Goal: Transaction & Acquisition: Purchase product/service

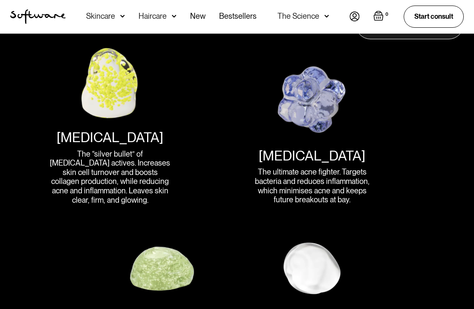
scroll to position [1087, 0]
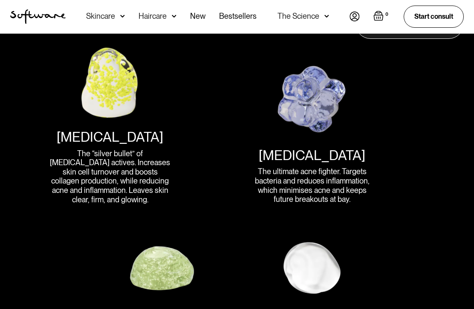
click at [121, 129] on div "[MEDICAL_DATA]" at bounding box center [110, 137] width 107 height 16
click at [124, 165] on div "The “silver bullet” of skin care actives. Increases skin cell turnover and boos…" at bounding box center [110, 176] width 123 height 55
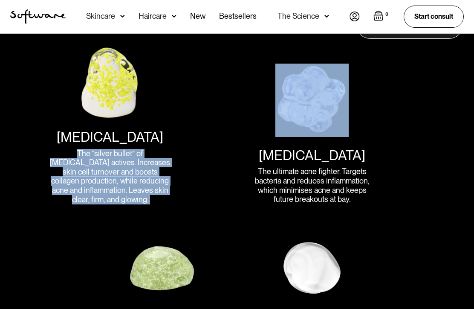
click at [124, 165] on div "The “silver bullet” of skin care actives. Increases skin cell turnover and boos…" at bounding box center [110, 176] width 123 height 55
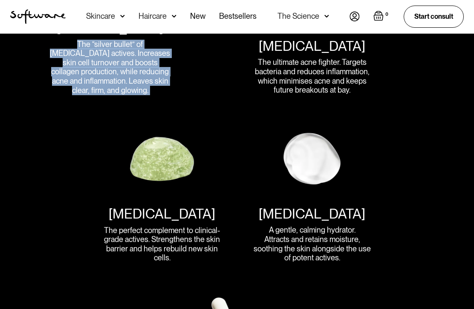
scroll to position [1206, 0]
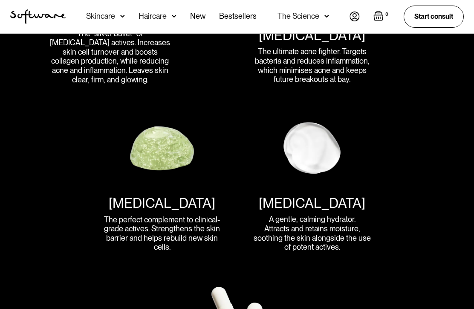
click at [145, 203] on div "Niacinamide The perfect complement to clinical-grade actives. Strengthens the s…" at bounding box center [162, 223] width 123 height 57
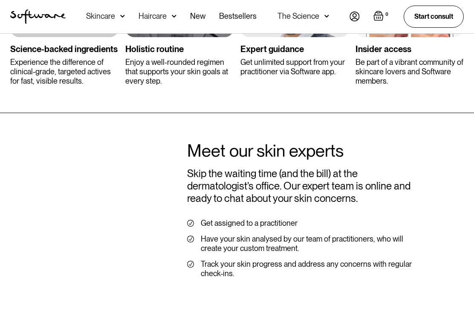
scroll to position [2042, 0]
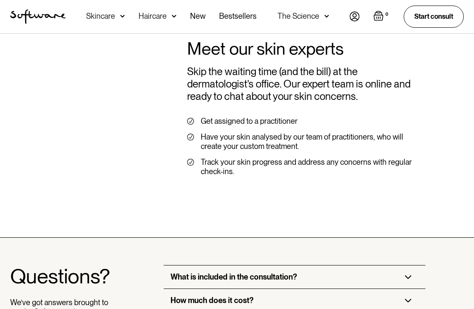
click at [237, 163] on div "Track your skin progress and address any concerns with regular check-ins." at bounding box center [307, 166] width 213 height 18
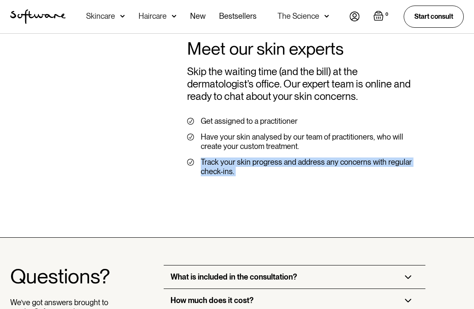
click at [237, 163] on div "Track your skin progress and address any concerns with regular check-ins." at bounding box center [307, 166] width 213 height 18
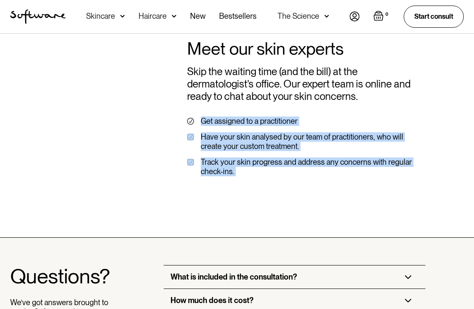
drag, startPoint x: 237, startPoint y: 163, endPoint x: 240, endPoint y: 111, distance: 52.1
click at [240, 111] on div "Meet our skin experts Skip the waiting time (and the bill) at the dermatologist…" at bounding box center [300, 110] width 227 height 144
click at [240, 116] on div "Get assigned to a practitioner" at bounding box center [249, 120] width 97 height 9
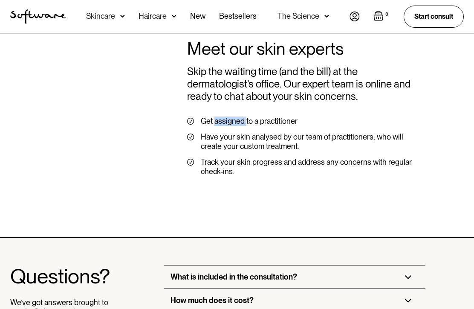
click at [240, 116] on div "Get assigned to a practitioner" at bounding box center [249, 120] width 97 height 9
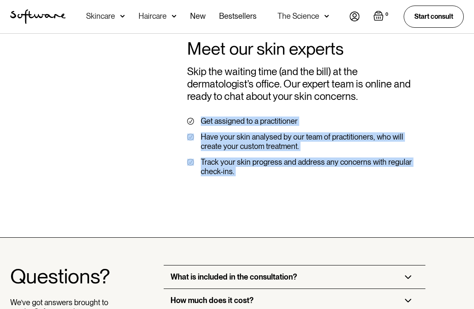
drag, startPoint x: 240, startPoint y: 111, endPoint x: 233, endPoint y: 176, distance: 65.1
click at [233, 176] on div "Meet our skin experts Skip the waiting time (and the bill) at the dermatologist…" at bounding box center [237, 124] width 474 height 226
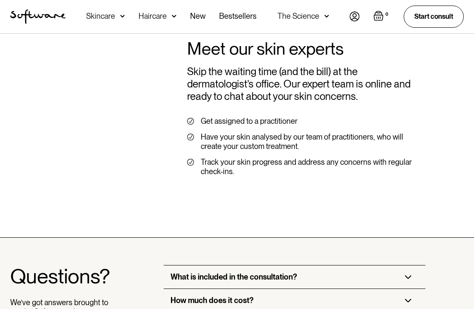
scroll to position [2195, 0]
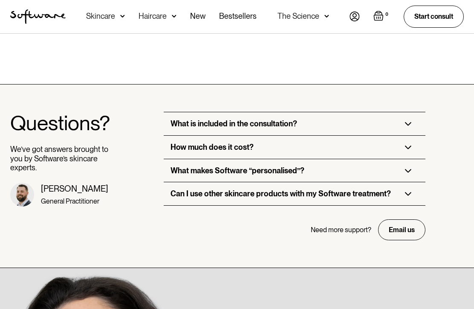
click at [244, 142] on div "How much does it cost?" at bounding box center [295, 147] width 262 height 23
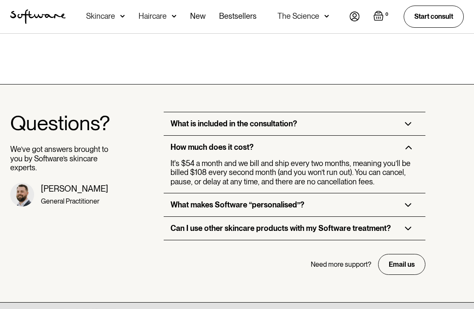
click at [256, 200] on div "What makes Software “personalised”?" at bounding box center [237, 204] width 134 height 9
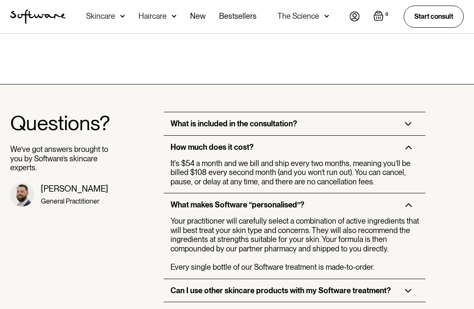
click at [274, 166] on div "It's $54 a month and we bill and ship every two months, meaning you’ll be bille…" at bounding box center [295, 173] width 251 height 28
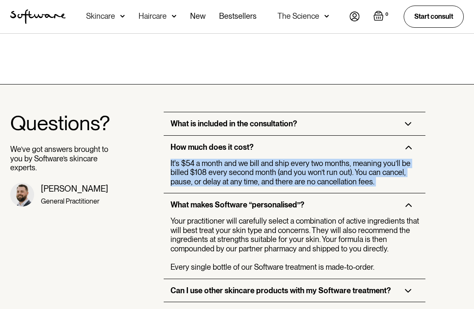
click at [274, 166] on div "It's $54 a month and we bill and ship every two months, meaning you’ll be bille…" at bounding box center [295, 173] width 251 height 28
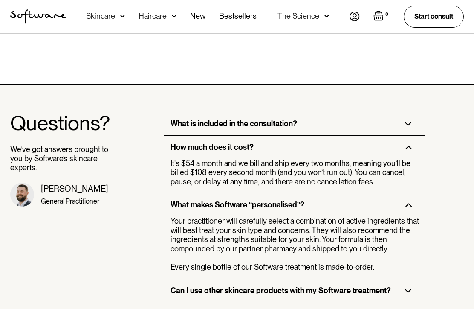
click at [272, 216] on div "Your practitioner will carefully select a combination of active ingredients tha…" at bounding box center [295, 243] width 251 height 55
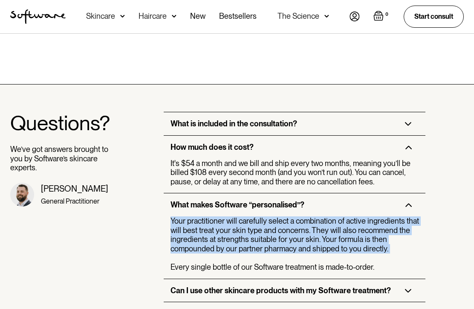
click at [272, 216] on div "Your practitioner will carefully select a combination of active ingredients tha…" at bounding box center [295, 243] width 251 height 55
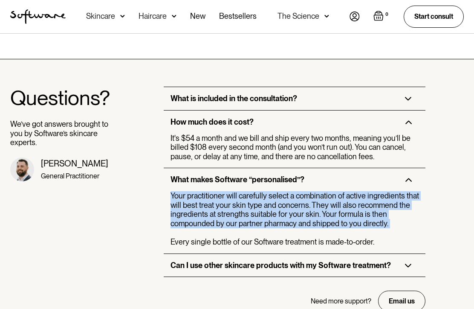
scroll to position [2233, 0]
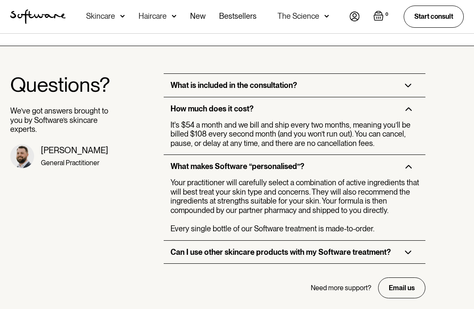
click at [272, 216] on div "Your practitioner will carefully select a combination of active ingredients tha…" at bounding box center [295, 205] width 251 height 55
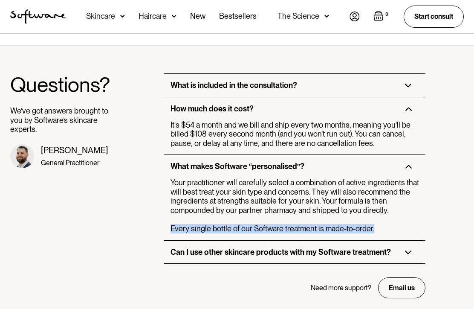
drag, startPoint x: 272, startPoint y: 216, endPoint x: 273, endPoint y: 242, distance: 26.5
click at [273, 242] on div "What is included in the consultation? Our consultation is an online chat betwee…" at bounding box center [295, 185] width 262 height 225
click at [273, 247] on div "Can I use other skincare products with my Software treatment?" at bounding box center [280, 251] width 220 height 9
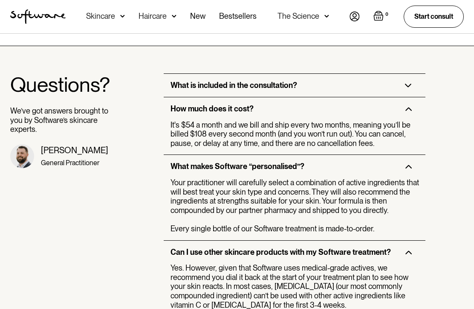
click at [279, 210] on div "Your practitioner will carefully select a combination of active ingredients tha…" at bounding box center [295, 205] width 251 height 55
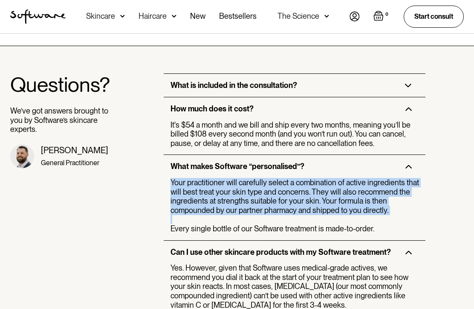
drag, startPoint x: 279, startPoint y: 210, endPoint x: 282, endPoint y: 182, distance: 27.8
click at [282, 182] on div "Your practitioner will carefully select a combination of active ingredients tha…" at bounding box center [295, 205] width 251 height 55
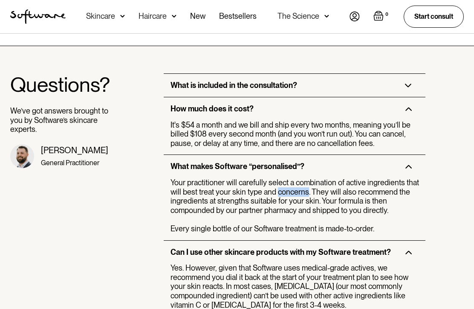
click at [282, 182] on div "Your practitioner will carefully select a combination of active ingredients tha…" at bounding box center [295, 205] width 251 height 55
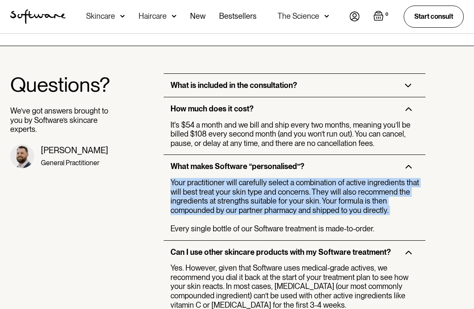
click at [282, 182] on div "Your practitioner will carefully select a combination of active ingredients tha…" at bounding box center [295, 205] width 251 height 55
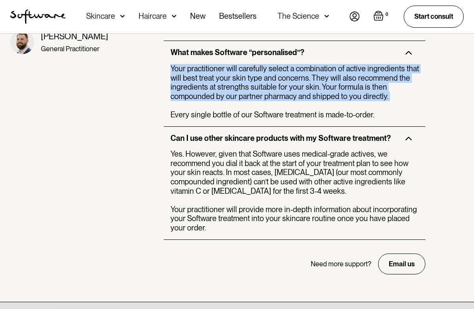
scroll to position [2347, 0]
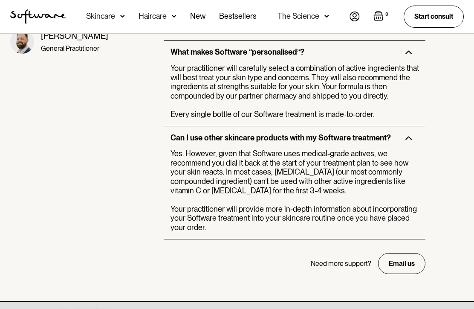
click at [282, 182] on div "Yes. However, given that Software uses medical-grade actives, we recommend you …" at bounding box center [295, 190] width 251 height 83
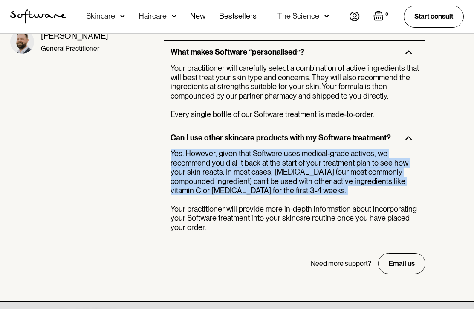
click at [282, 182] on div "Yes. However, given that Software uses medical-grade actives, we recommend you …" at bounding box center [295, 190] width 251 height 83
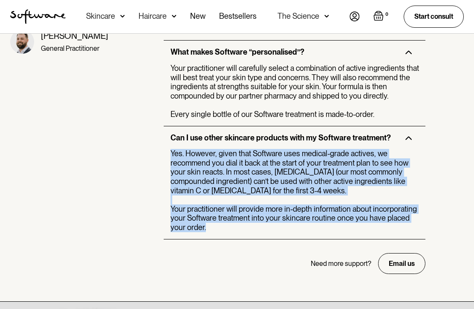
drag, startPoint x: 282, startPoint y: 182, endPoint x: 282, endPoint y: 196, distance: 14.1
click at [282, 196] on div "Yes. However, given that Software uses medical-grade actives, we recommend you …" at bounding box center [295, 190] width 251 height 83
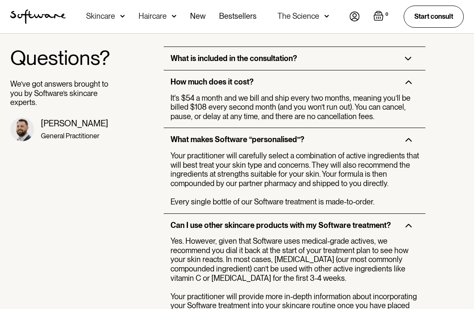
scroll to position [2237, 0]
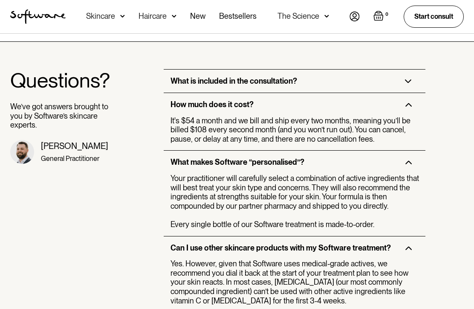
click at [268, 78] on div "What is included in the consultation?" at bounding box center [295, 80] width 262 height 23
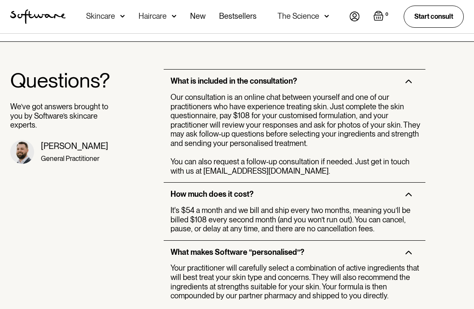
click at [267, 98] on div "Our consultation is an online chat between yourself and one of our practitioner…" at bounding box center [295, 133] width 251 height 83
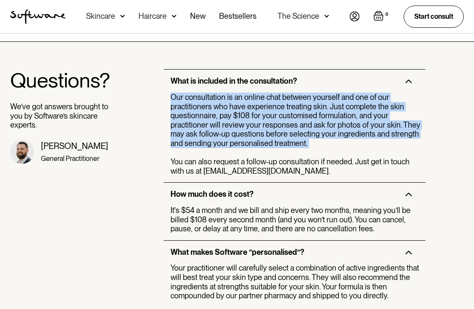
drag, startPoint x: 267, startPoint y: 98, endPoint x: 263, endPoint y: 120, distance: 22.2
click at [263, 120] on div "Our consultation is an online chat between yourself and one of our practitioner…" at bounding box center [295, 133] width 251 height 83
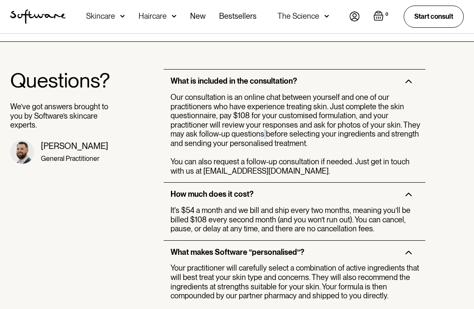
click at [263, 120] on div "Our consultation is an online chat between yourself and one of our practitioner…" at bounding box center [295, 133] width 251 height 83
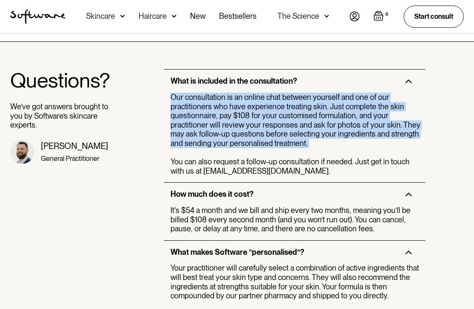
click at [263, 120] on div "Our consultation is an online chat between yourself and one of our practitioner…" at bounding box center [295, 133] width 251 height 83
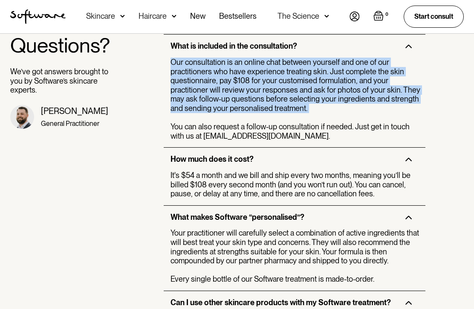
scroll to position [2273, 0]
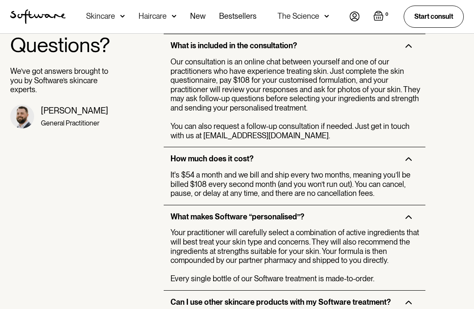
click at [263, 120] on div "Our consultation is an online chat between yourself and one of our practitioner…" at bounding box center [295, 98] width 251 height 83
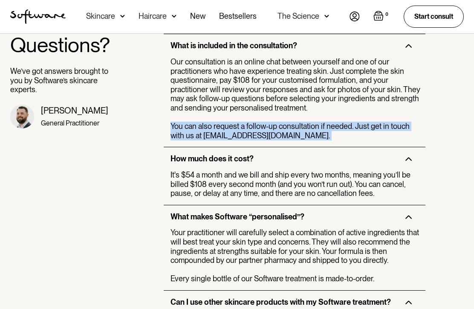
click at [263, 120] on div "Our consultation is an online chat between yourself and one of our practitioner…" at bounding box center [295, 98] width 251 height 83
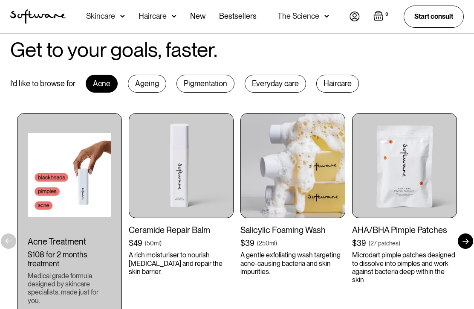
scroll to position [425, 0]
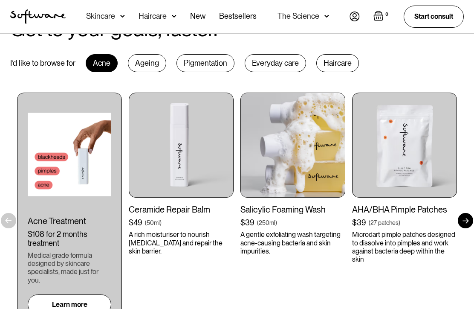
click at [240, 116] on img at bounding box center [292, 144] width 105 height 105
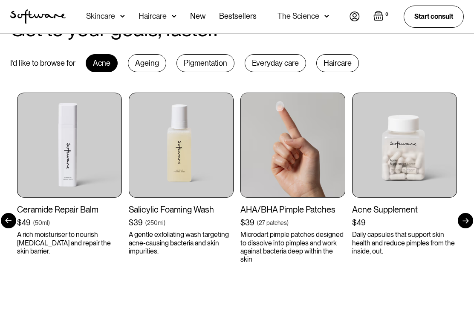
scroll to position [424, 0]
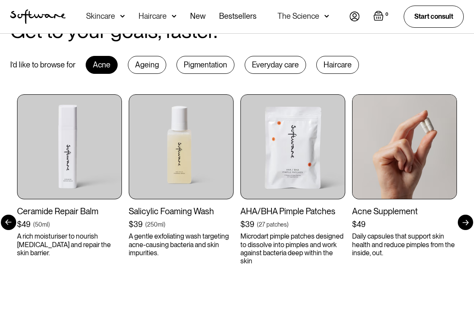
click at [352, 155] on img at bounding box center [404, 146] width 105 height 105
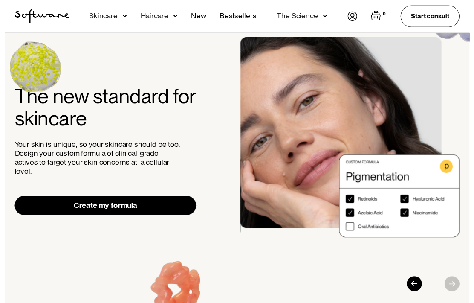
scroll to position [17, 0]
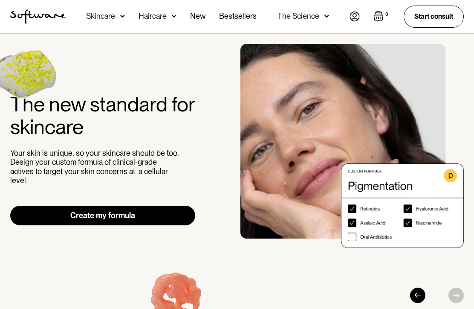
click at [155, 15] on div "Haircare" at bounding box center [152, 16] width 28 height 9
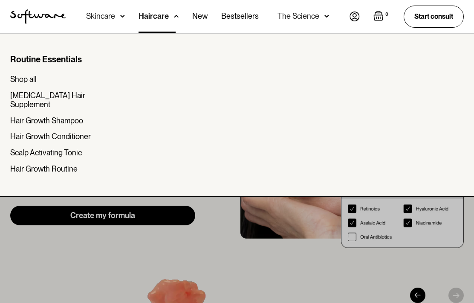
click at [18, 72] on div "Routine Essentials Shop all Biotin Hair Supplement Hair Growth Shampoo Hair Gro…" at bounding box center [57, 113] width 95 height 119
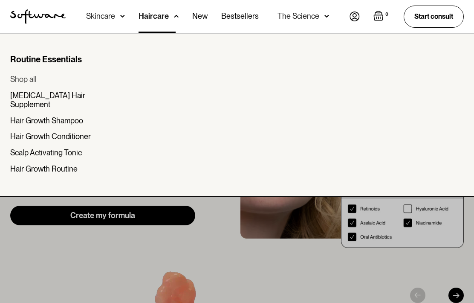
click at [29, 79] on div "Shop all" at bounding box center [23, 79] width 26 height 9
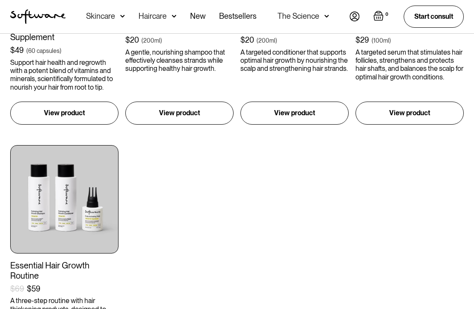
scroll to position [470, 0]
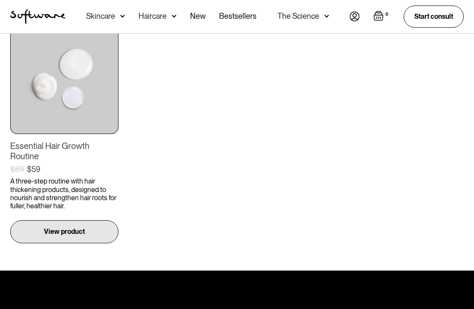
click at [78, 96] on img at bounding box center [64, 80] width 108 height 108
